Goal: Transaction & Acquisition: Download file/media

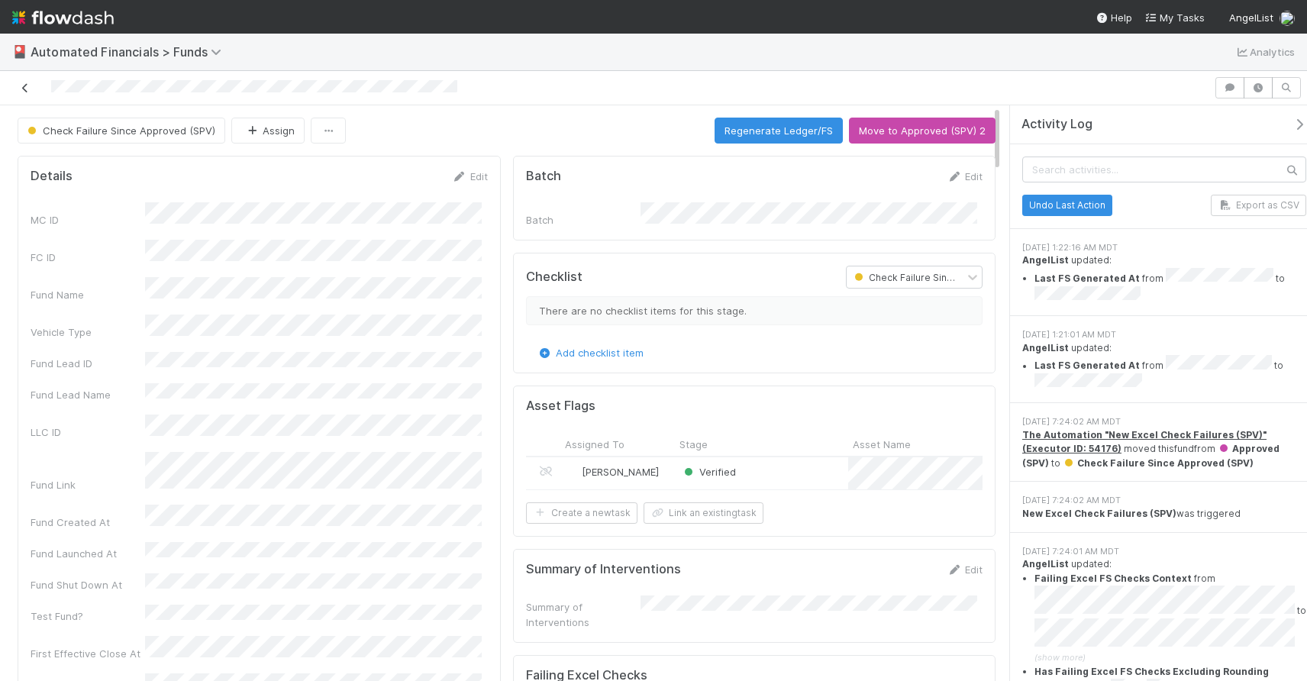
click at [21, 86] on icon at bounding box center [25, 88] width 15 height 10
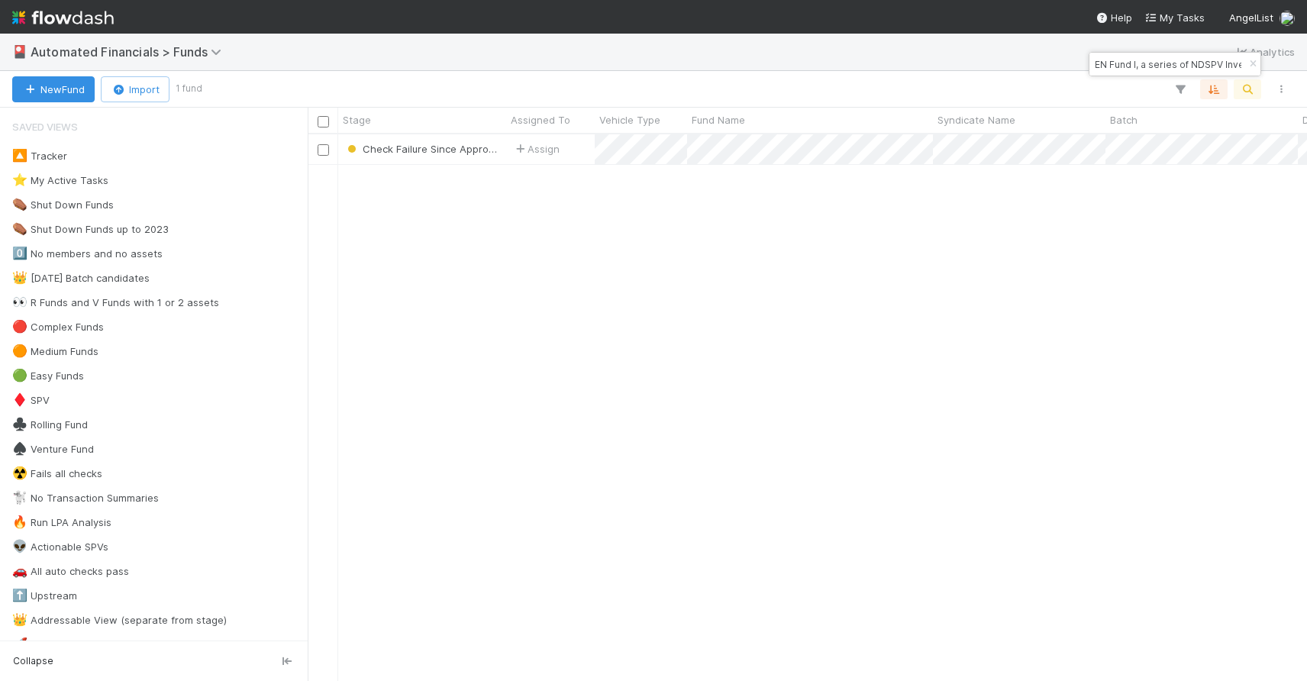
scroll to position [535, 988]
click at [1256, 64] on icon "button" at bounding box center [1252, 64] width 15 height 9
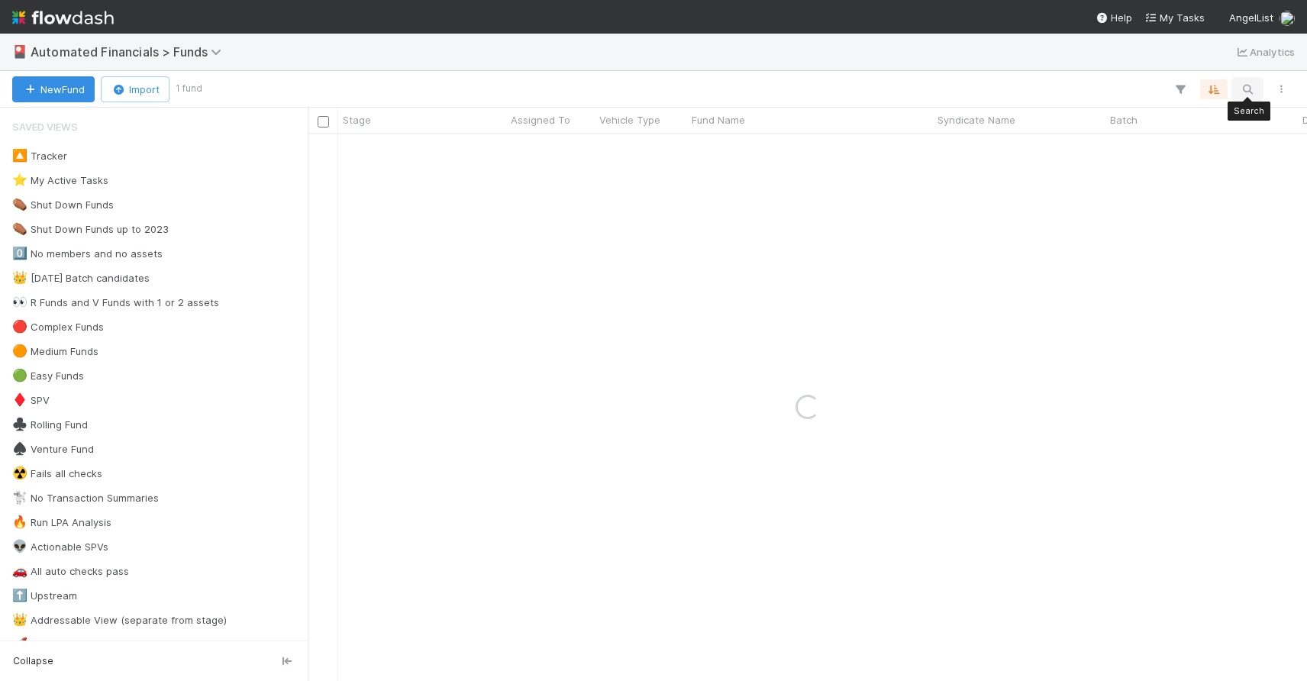
click at [1245, 90] on icon "button" at bounding box center [1247, 89] width 15 height 14
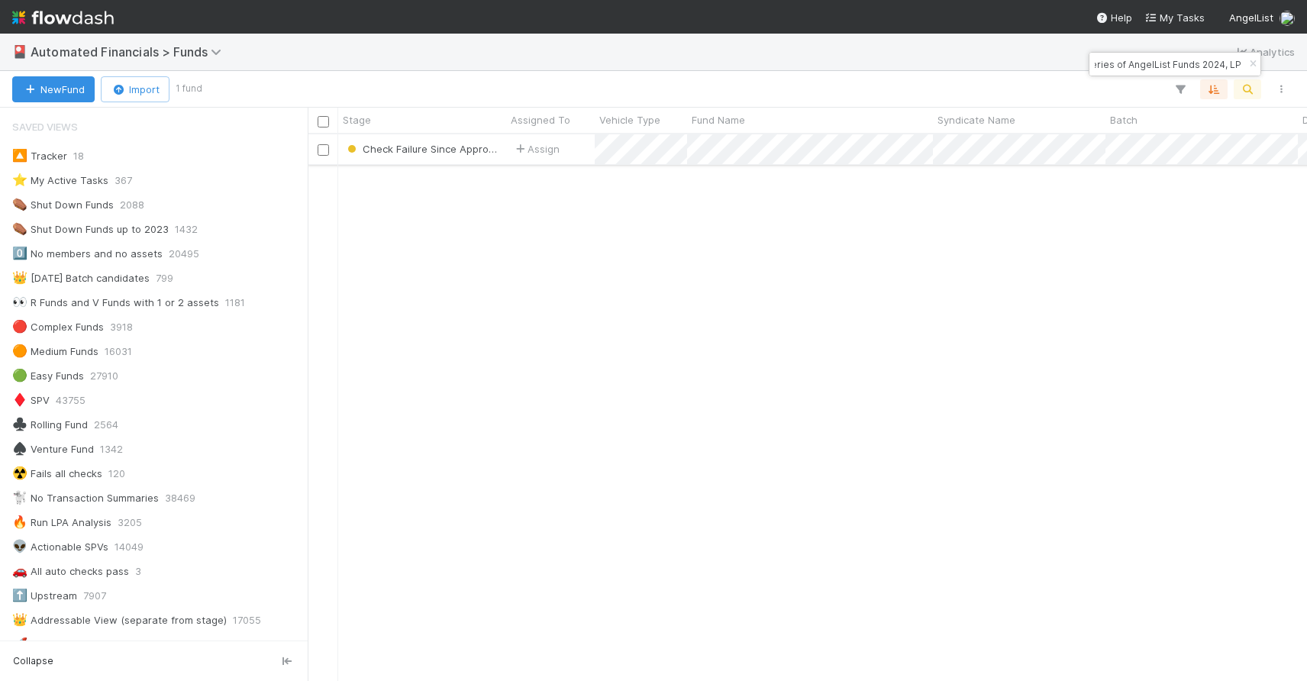
type input "Backbone-DU-0513 Fund I, a series of AngelList Funds 2024, LP"
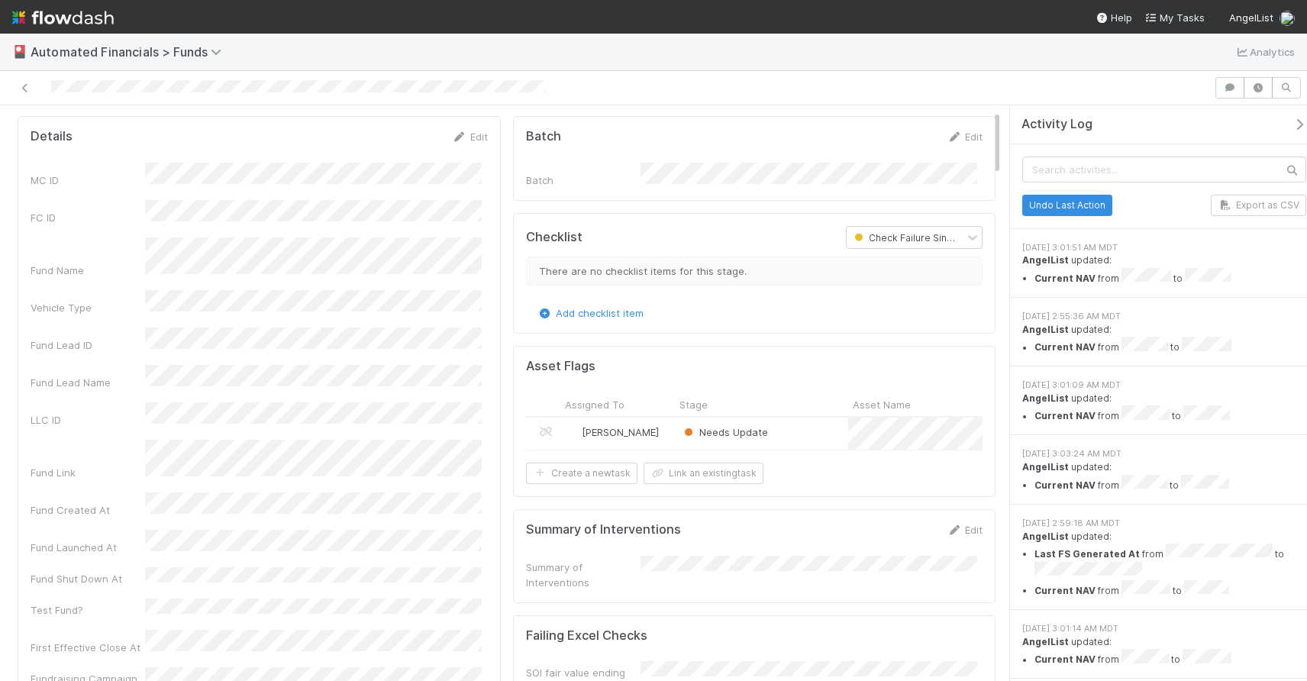
scroll to position [40, 0]
click at [22, 90] on icon at bounding box center [25, 88] width 15 height 10
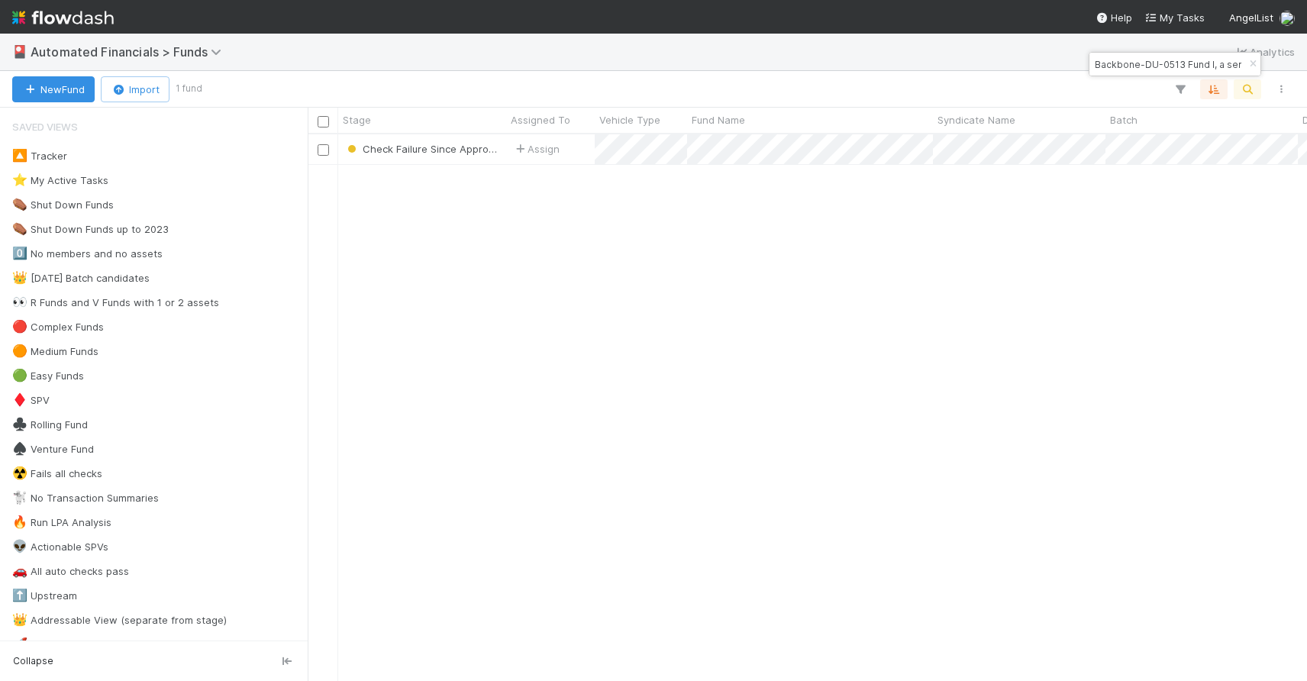
scroll to position [535, 988]
click at [1249, 66] on icon "button" at bounding box center [1252, 64] width 15 height 9
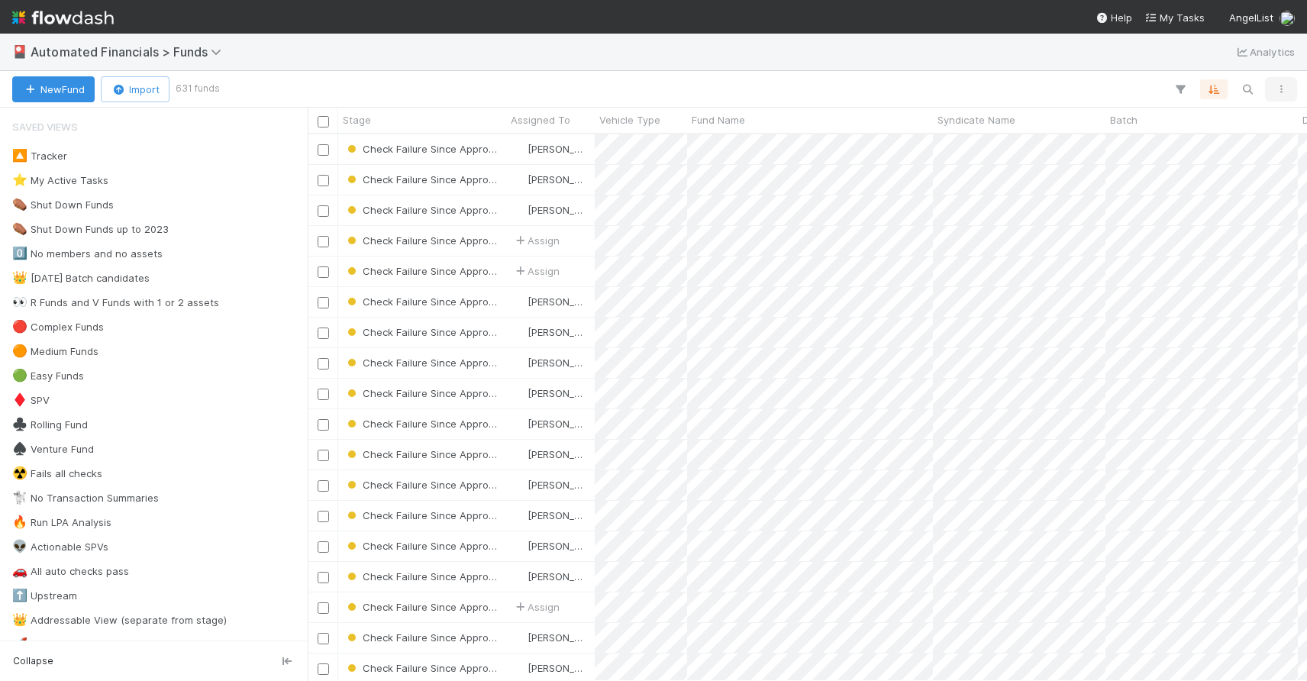
click at [1277, 90] on icon "button" at bounding box center [1280, 89] width 15 height 9
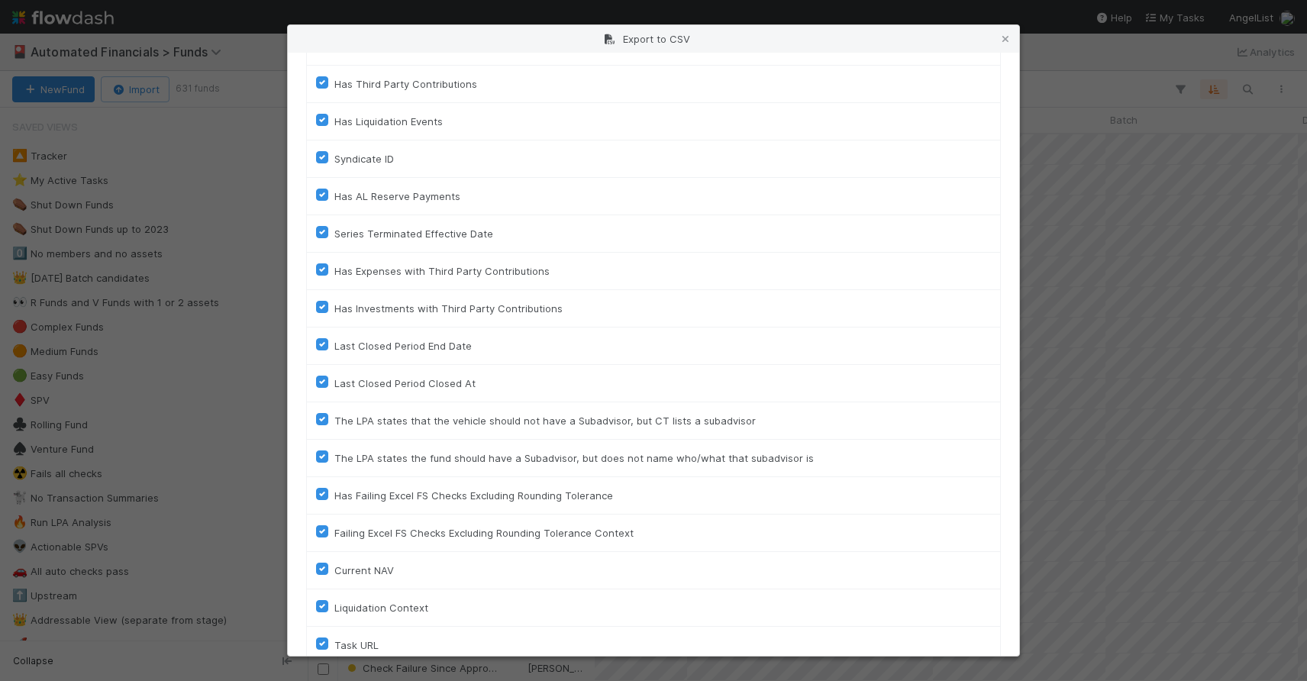
scroll to position [3425, 0]
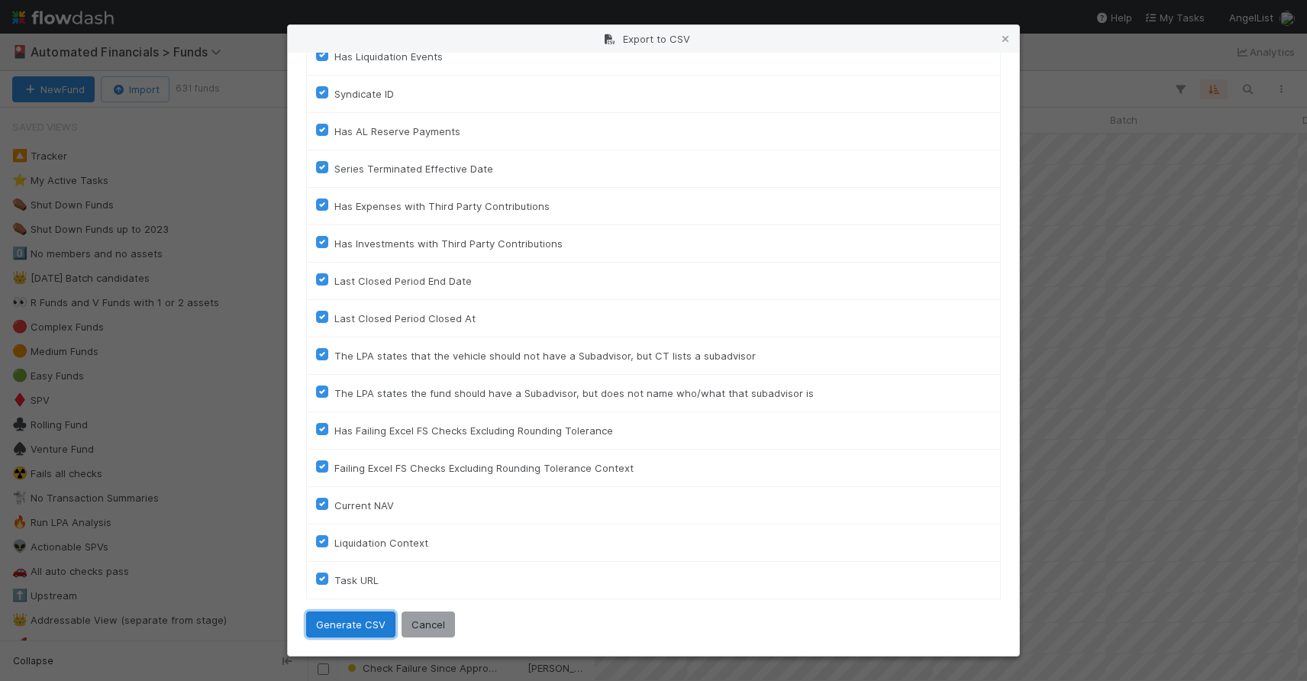
click at [356, 627] on button "Generate CSV" at bounding box center [350, 624] width 89 height 26
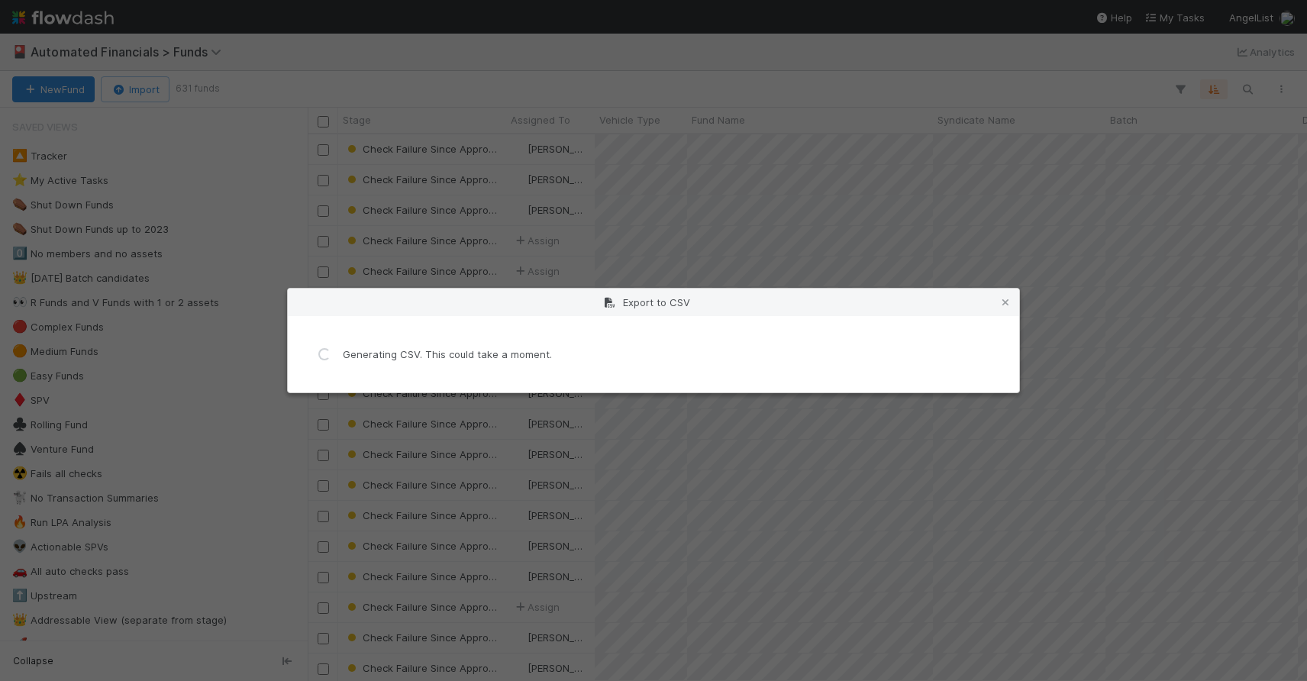
scroll to position [0, 0]
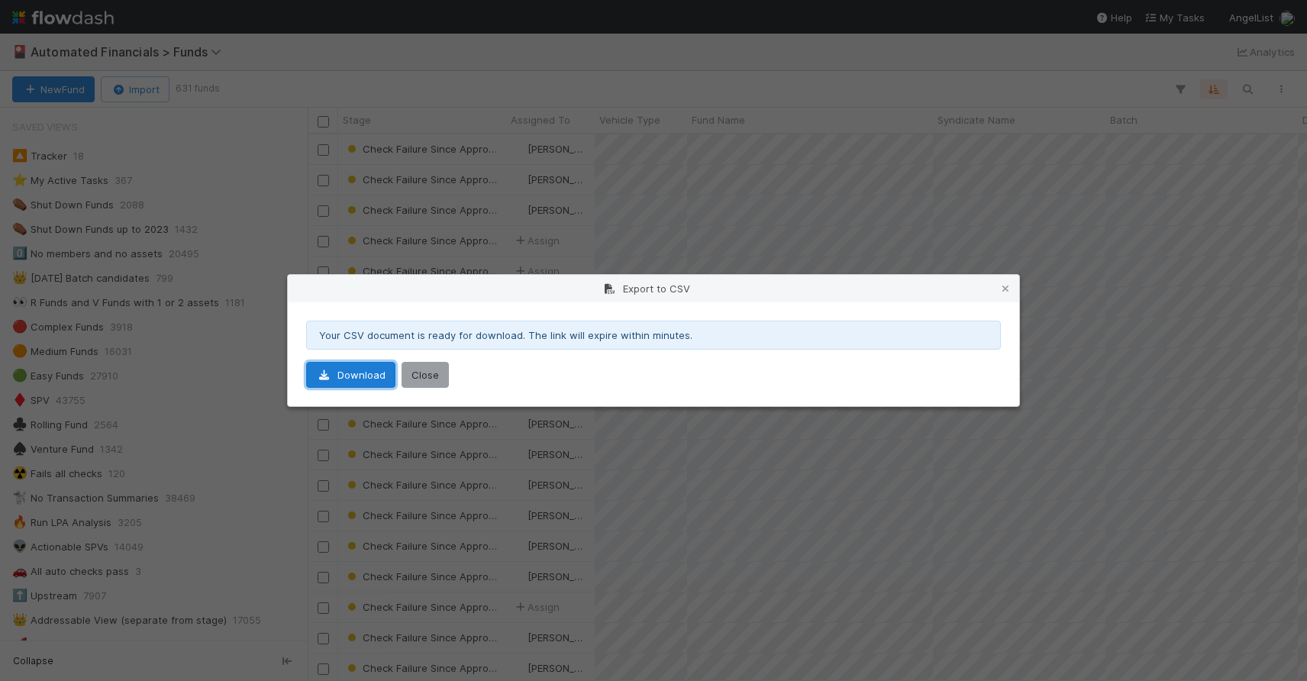
click at [366, 378] on link "Download" at bounding box center [350, 375] width 89 height 26
click at [424, 376] on button "Close" at bounding box center [425, 375] width 47 height 26
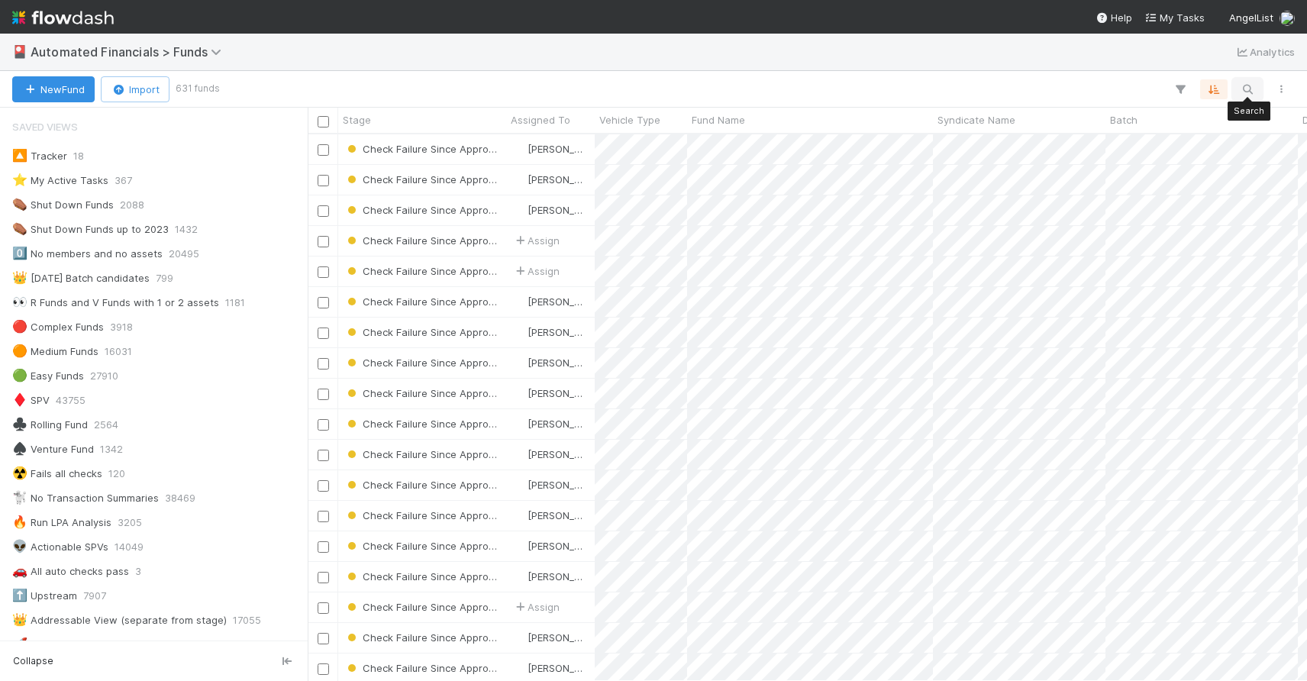
click at [1254, 90] on icon "button" at bounding box center [1247, 89] width 15 height 14
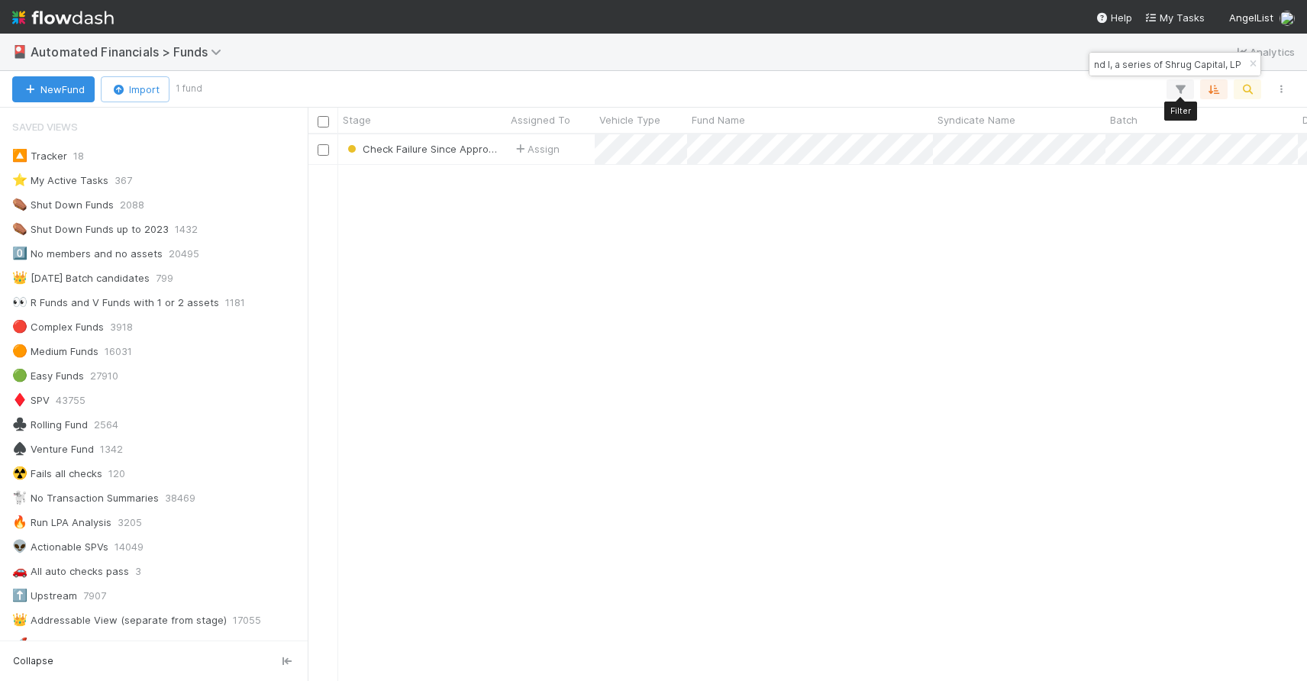
scroll to position [535, 988]
type input "AN Fund I, a series of Shrug Capital, LP"
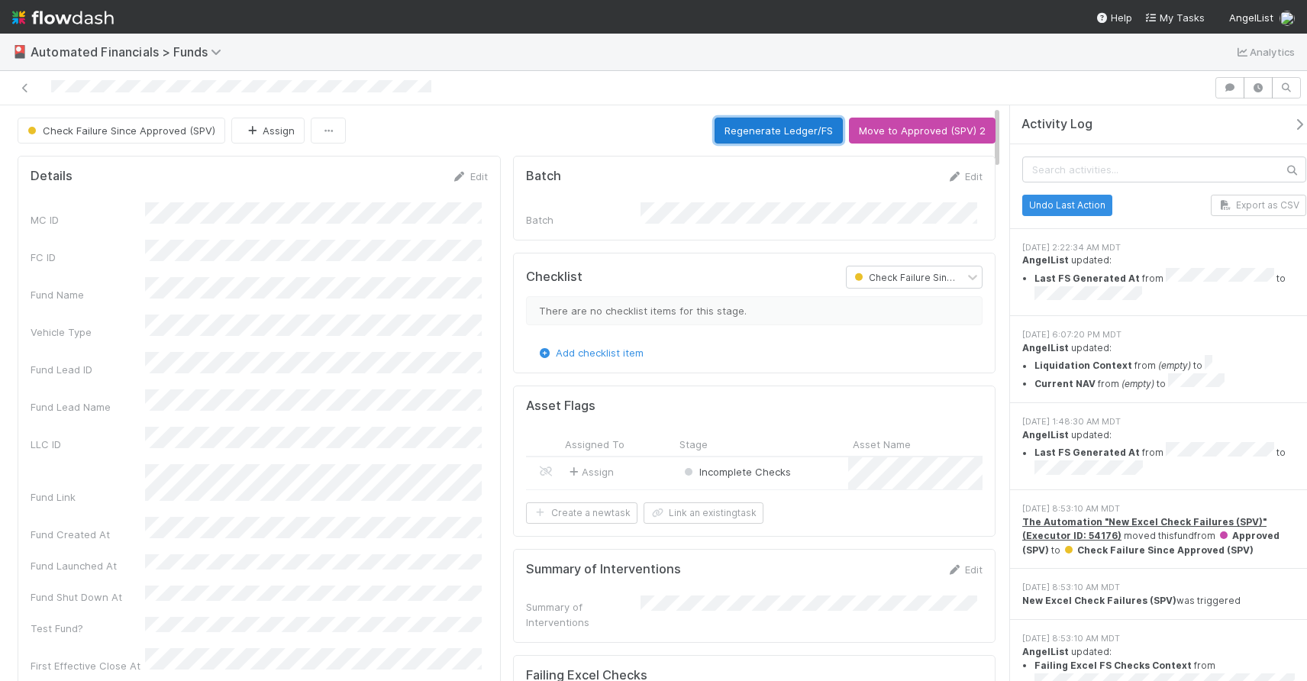
click at [766, 134] on button "Regenerate Ledger/FS" at bounding box center [778, 131] width 128 height 26
